Goal: Task Accomplishment & Management: Use online tool/utility

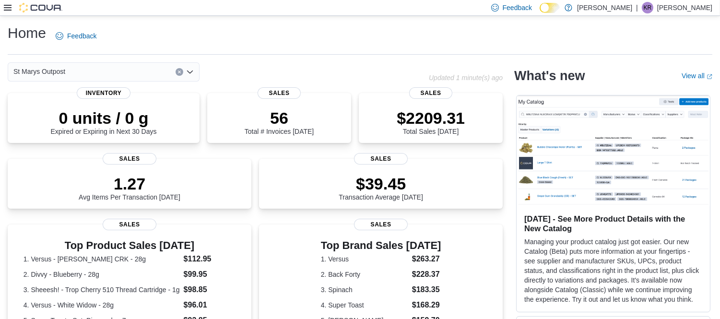
click at [8, 6] on icon at bounding box center [8, 8] width 8 height 8
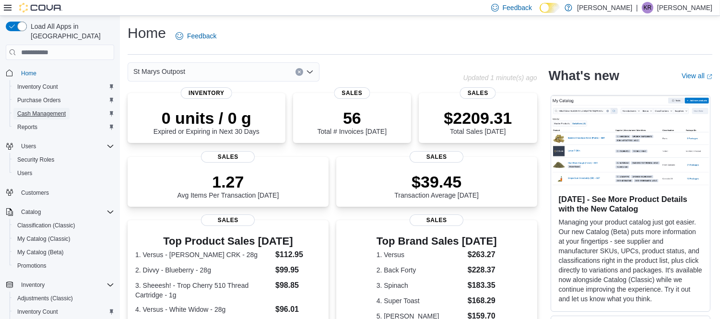
click at [59, 110] on span "Cash Management" at bounding box center [41, 114] width 48 height 8
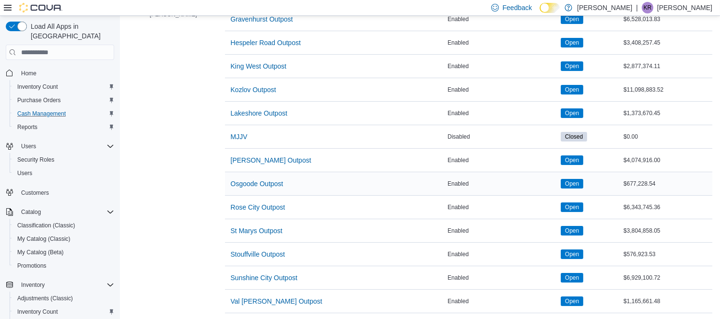
scroll to position [386, 0]
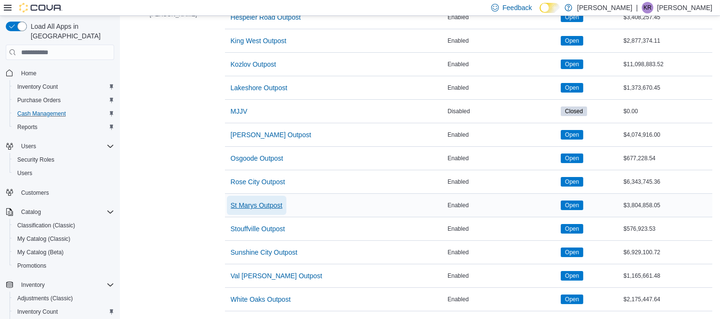
click at [237, 201] on span "St Marys Outpost" at bounding box center [257, 206] width 52 height 10
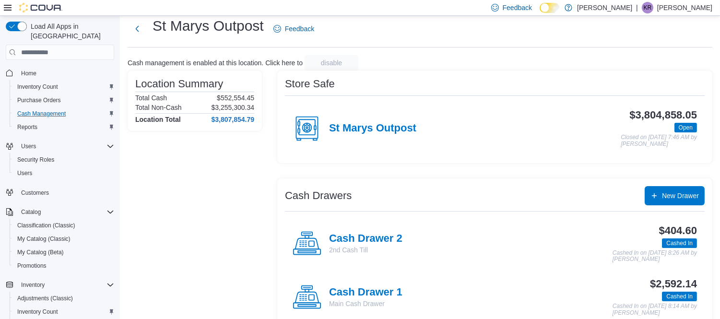
scroll to position [45, 0]
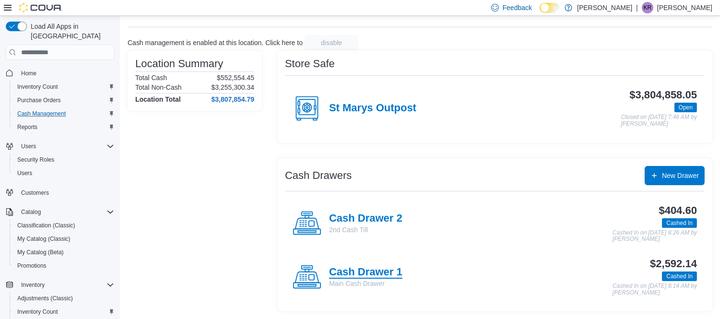
click at [357, 272] on h4 "Cash Drawer 1" at bounding box center [365, 272] width 73 height 12
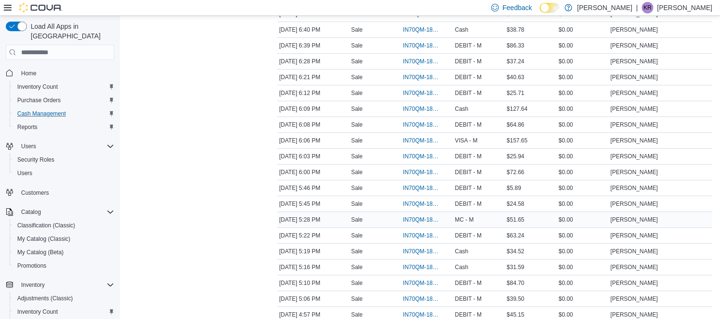
scroll to position [266, 0]
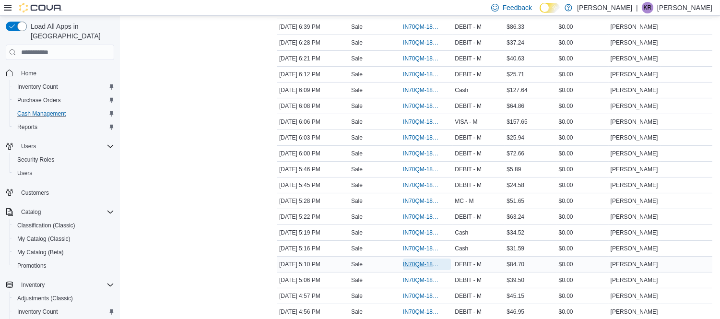
click at [414, 268] on span "IN70QM-1863830" at bounding box center [422, 265] width 38 height 8
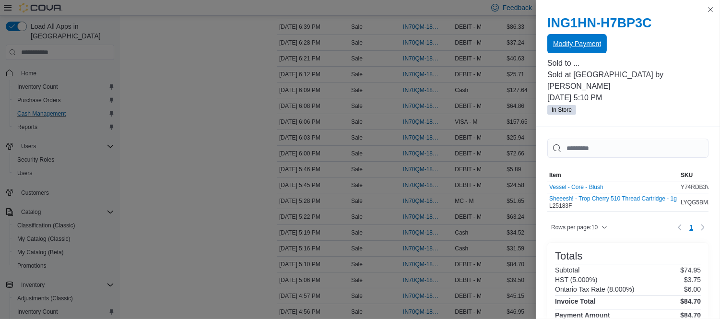
click at [591, 44] on span "Modify Payment" at bounding box center [577, 44] width 48 height 10
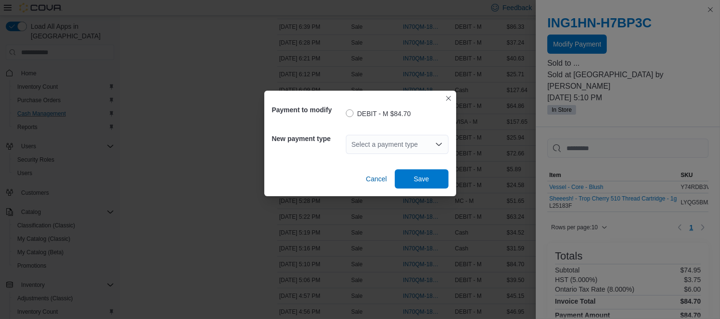
click at [388, 141] on div "Select a payment type" at bounding box center [397, 144] width 103 height 19
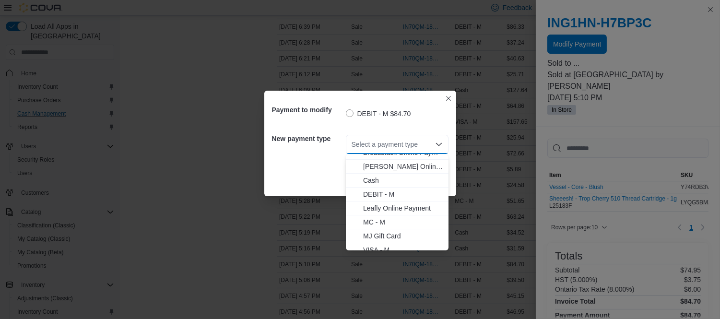
scroll to position [29, 0]
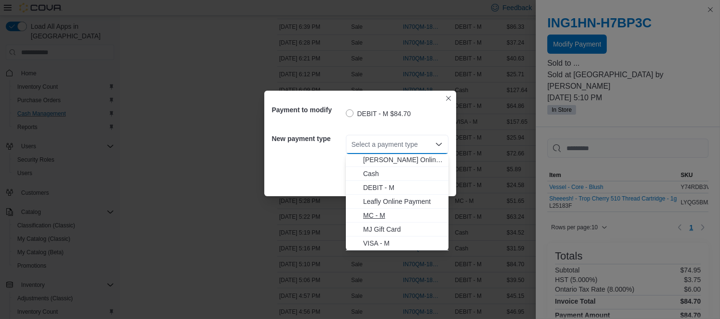
click at [376, 211] on span "MC - M" at bounding box center [403, 216] width 80 height 10
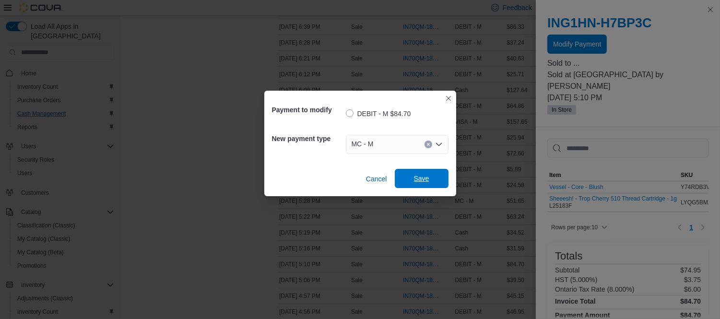
click at [425, 174] on span "Save" at bounding box center [422, 178] width 42 height 19
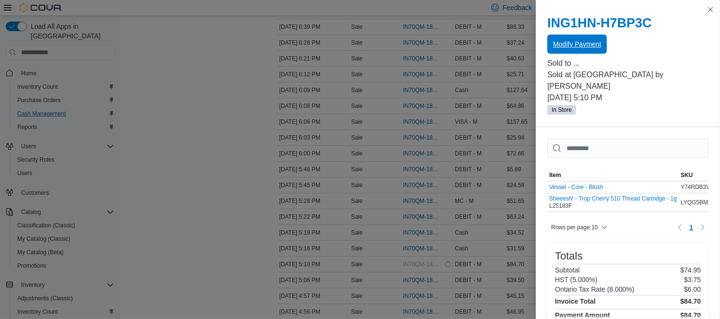
scroll to position [0, 0]
drag, startPoint x: 712, startPoint y: 12, endPoint x: 701, endPoint y: 20, distance: 13.7
click at [712, 12] on button "Close this dialog" at bounding box center [711, 10] width 12 height 12
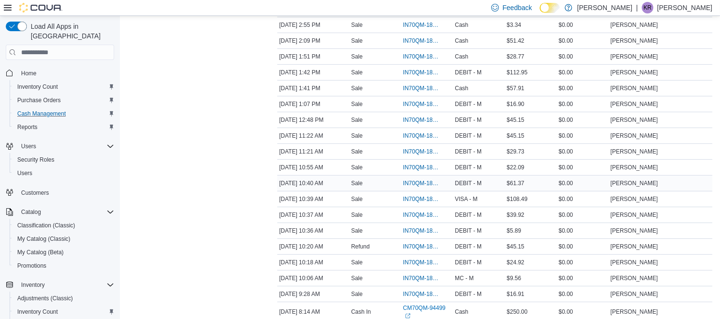
scroll to position [799, 0]
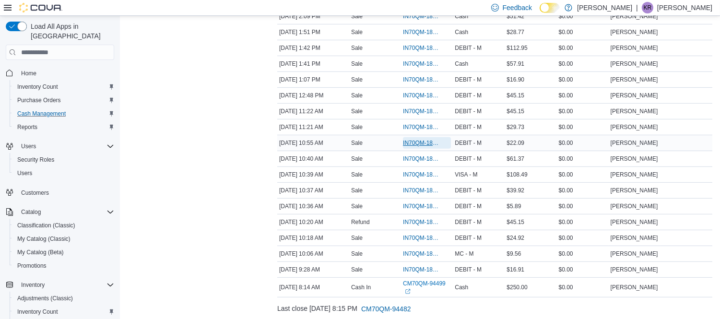
click at [429, 144] on span "IN70QM-1863360" at bounding box center [422, 143] width 38 height 8
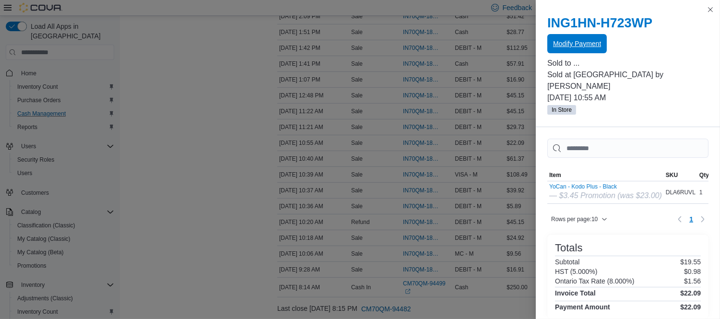
click at [571, 41] on span "Modify Payment" at bounding box center [577, 44] width 48 height 10
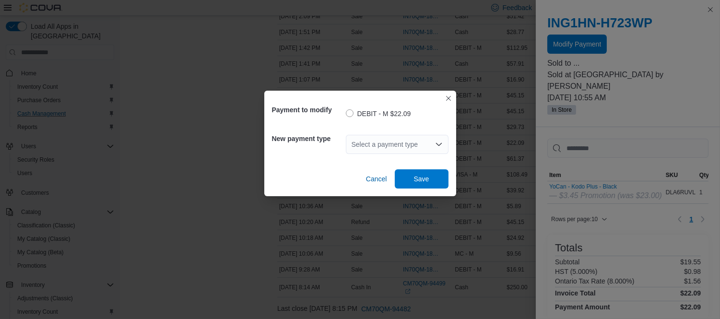
click at [436, 145] on icon "Open list of options" at bounding box center [439, 145] width 8 height 8
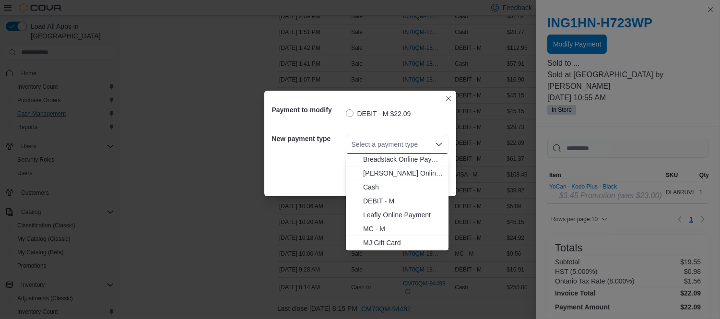
scroll to position [29, 0]
click at [391, 216] on span "MC - M" at bounding box center [403, 216] width 80 height 10
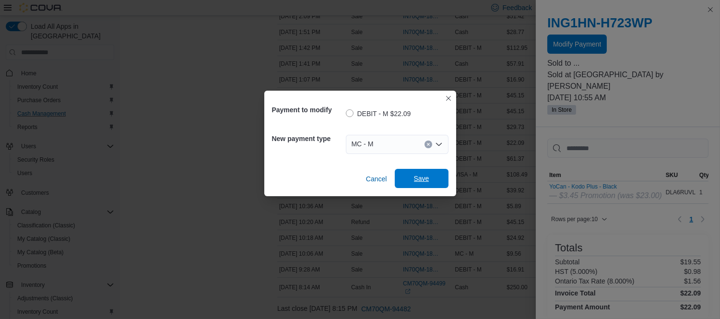
click at [417, 179] on span "Save" at bounding box center [421, 179] width 15 height 10
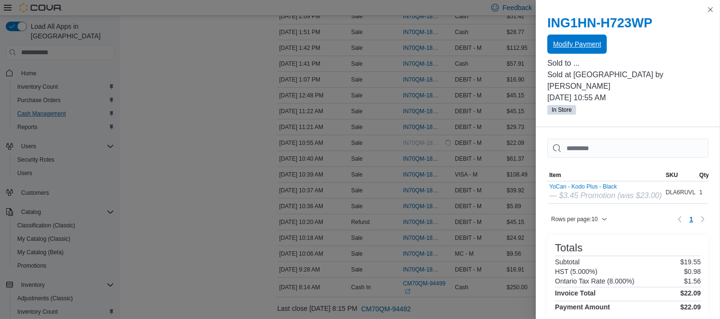
scroll to position [0, 0]
click at [711, 8] on button "Close this dialog" at bounding box center [711, 9] width 12 height 12
